Goal: Information Seeking & Learning: Learn about a topic

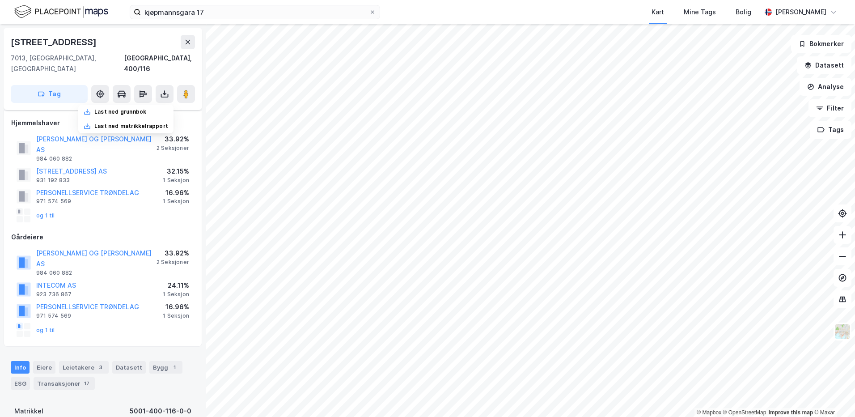
scroll to position [4, 0]
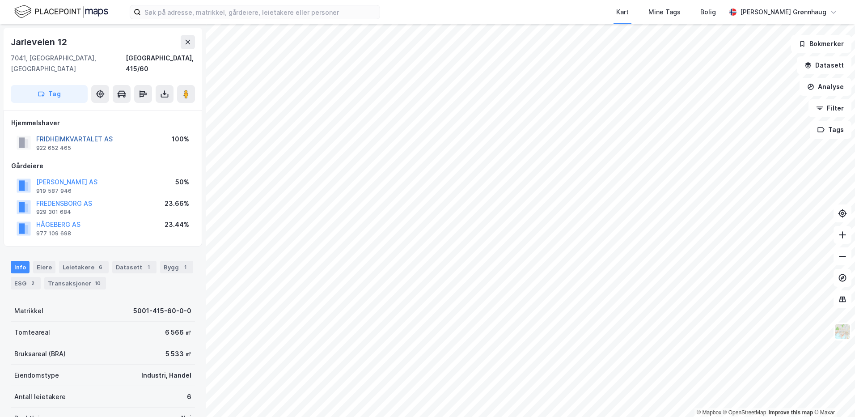
click at [0, 0] on button "FRIDHEIMKVARTALET AS" at bounding box center [0, 0] width 0 height 0
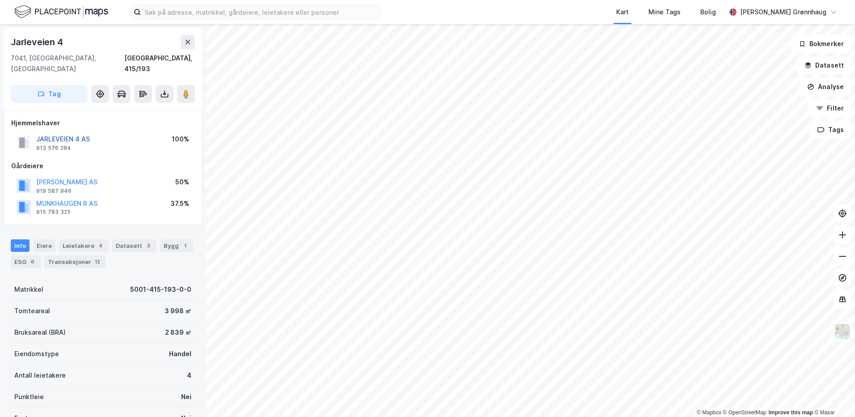
click at [0, 0] on button "JARLEVEIEN 4 AS" at bounding box center [0, 0] width 0 height 0
